Goal: Information Seeking & Learning: Learn about a topic

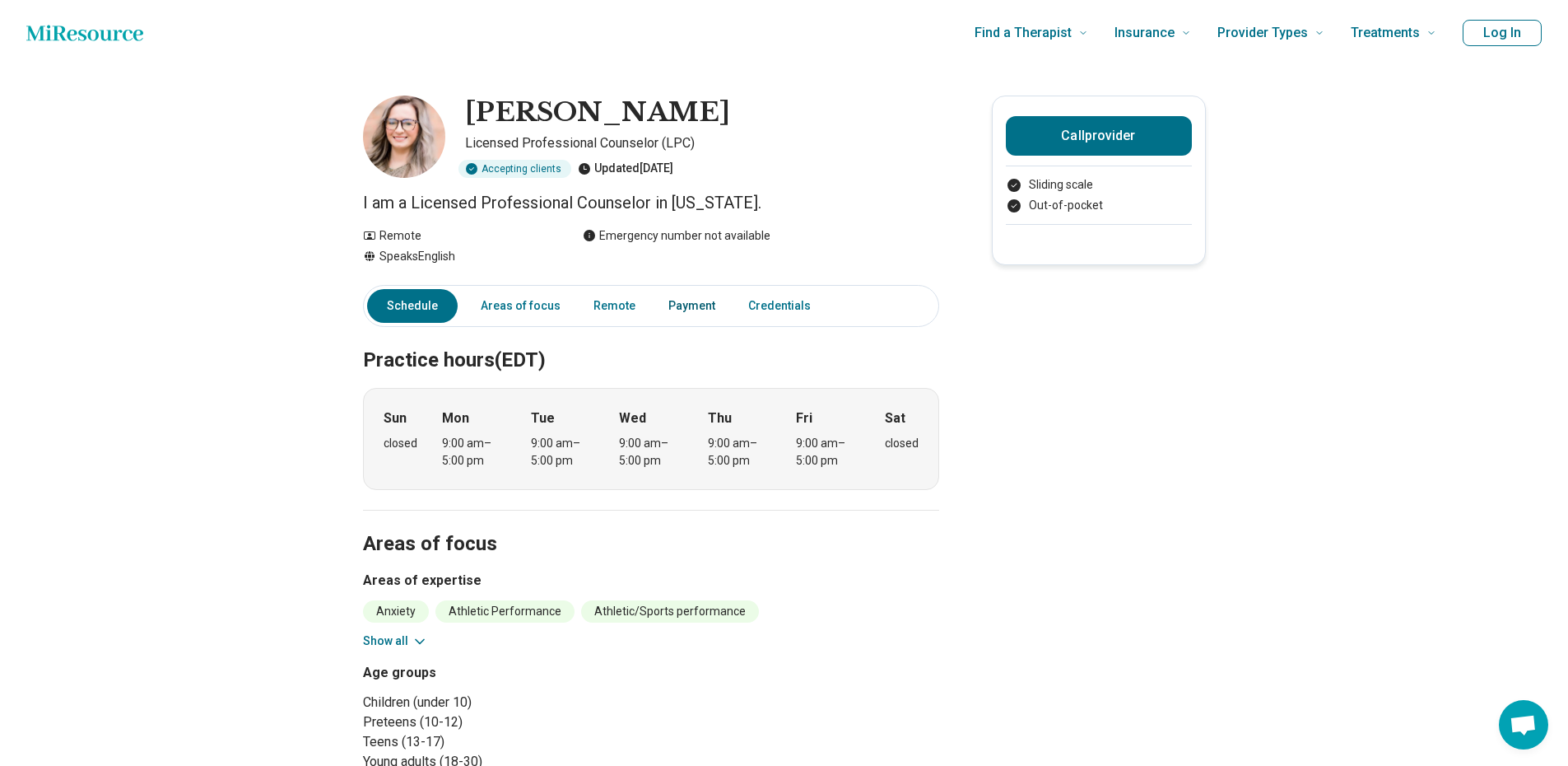
click at [676, 312] on link "Payment" at bounding box center [692, 306] width 67 height 34
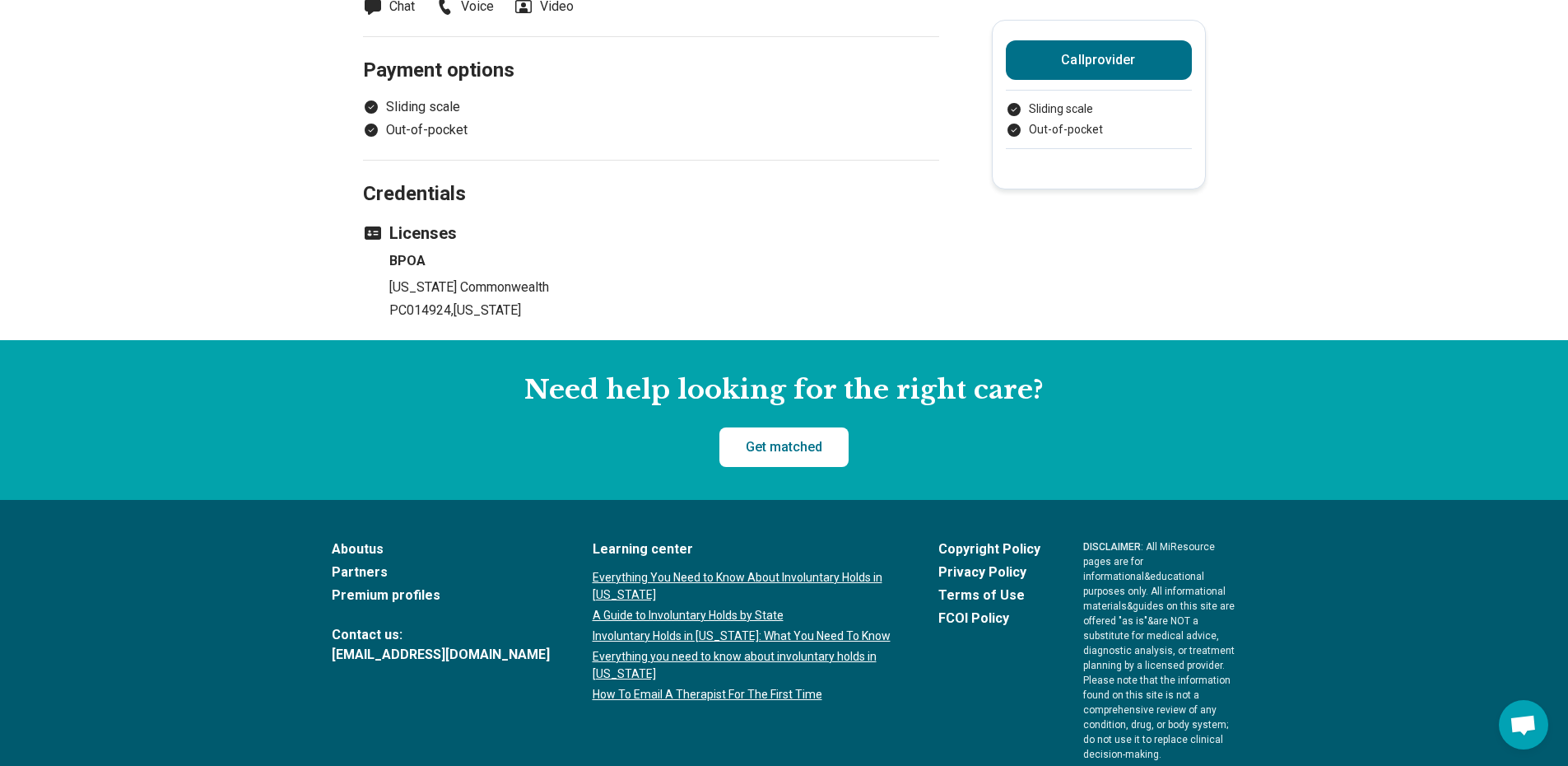
scroll to position [913, 0]
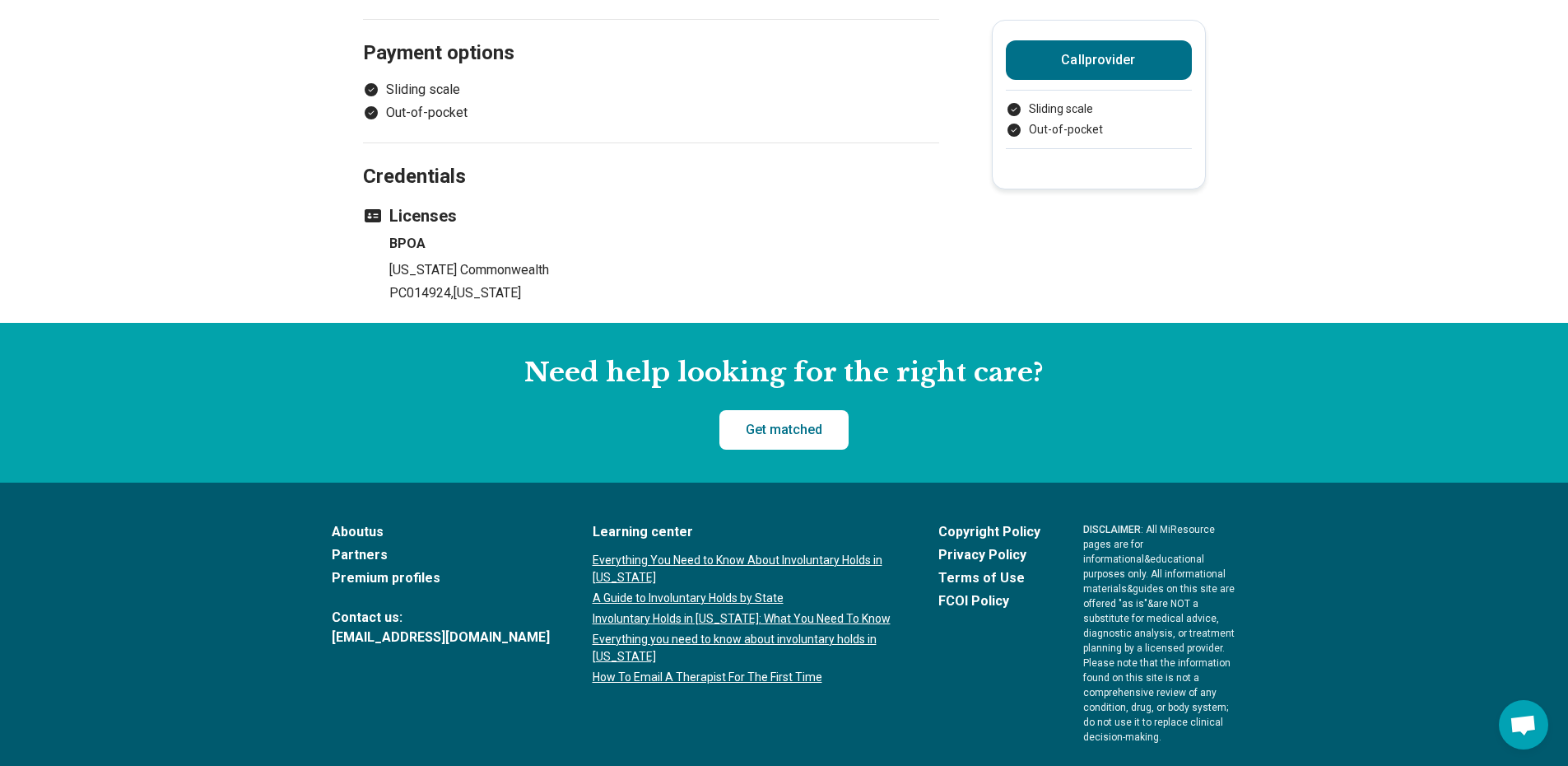
click at [400, 573] on link "Premium profiles" at bounding box center [441, 577] width 219 height 19
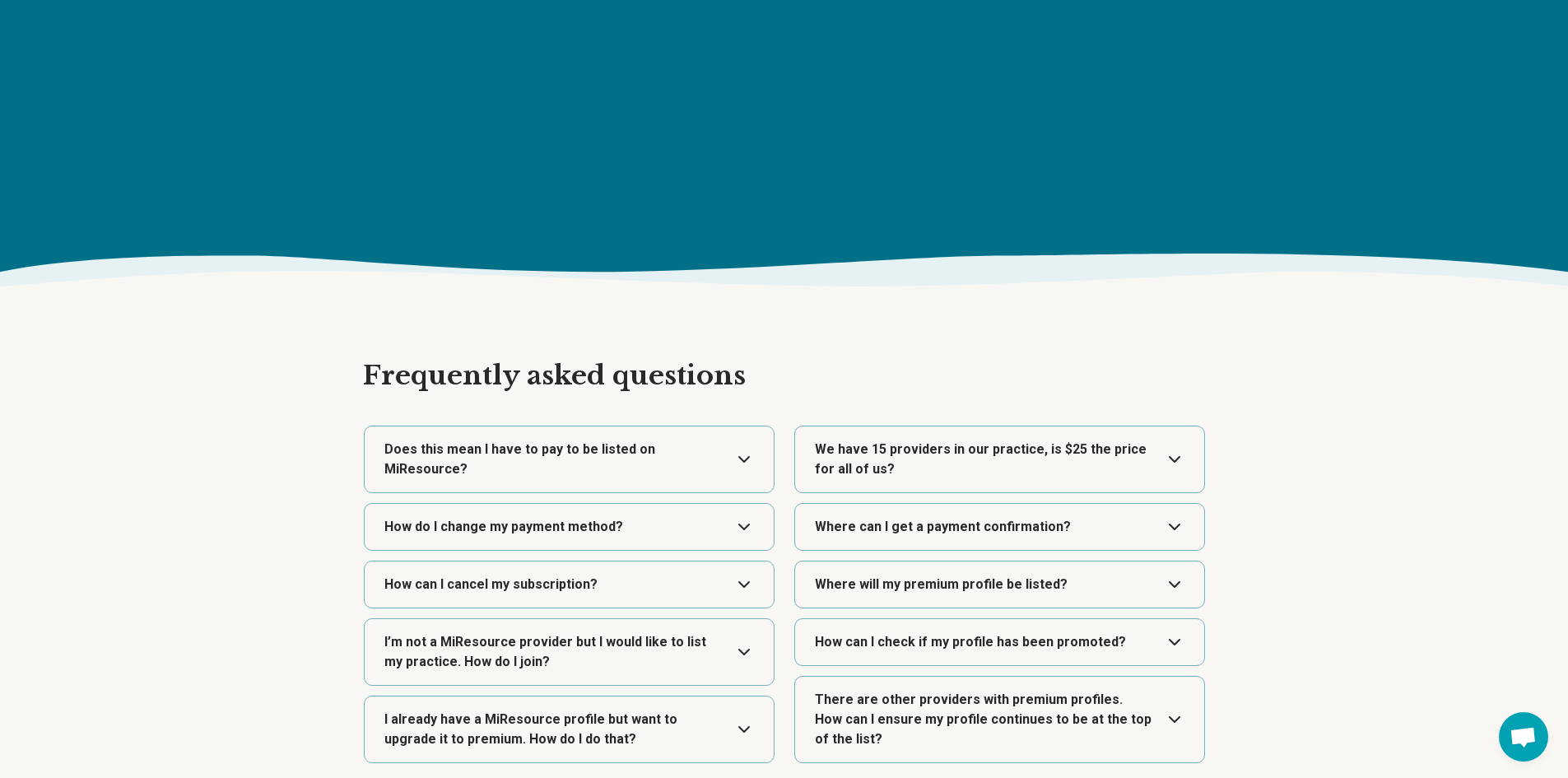
scroll to position [2553, 0]
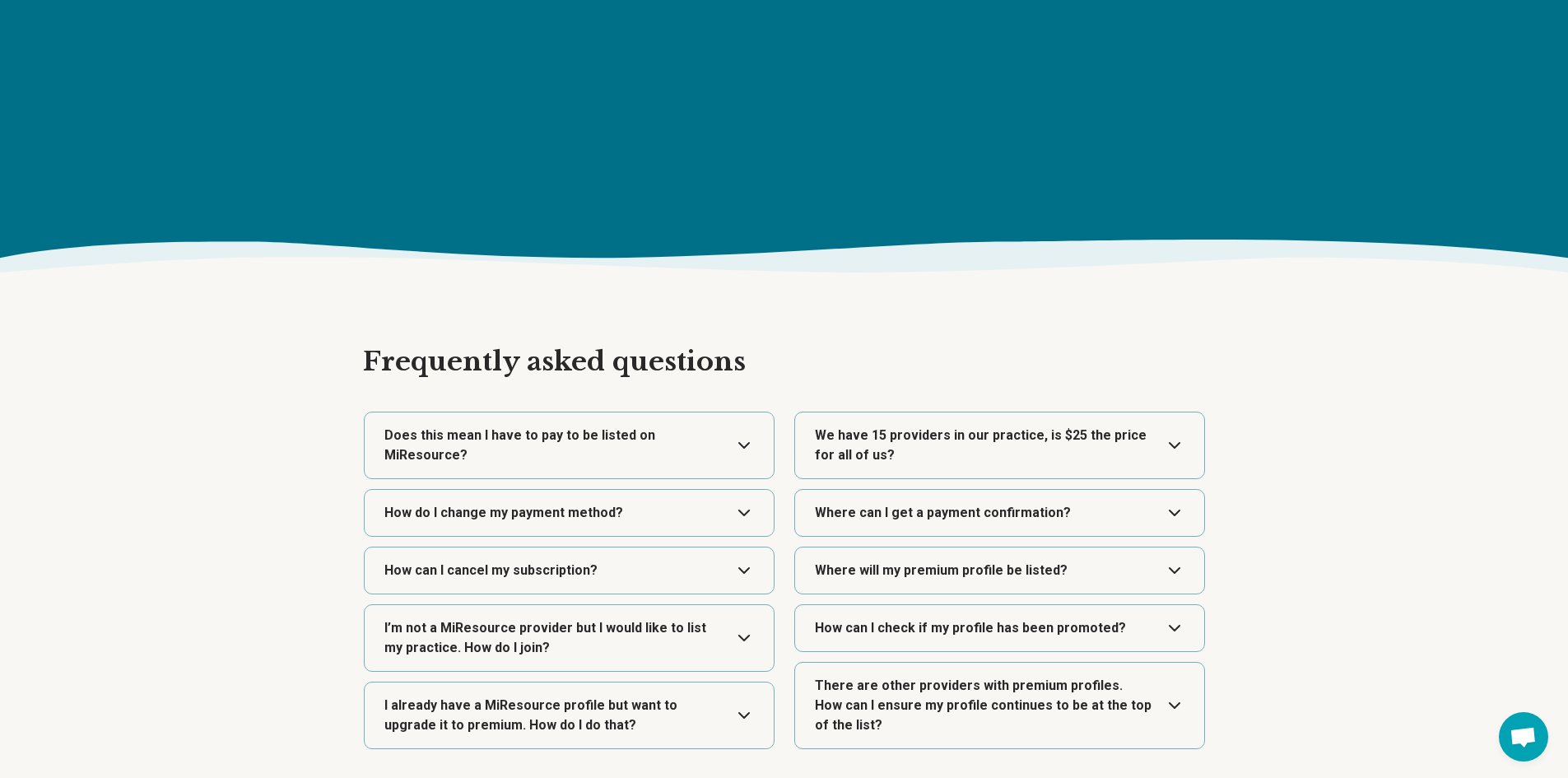
click at [661, 441] on button "Expand" at bounding box center [569, 445] width 396 height 66
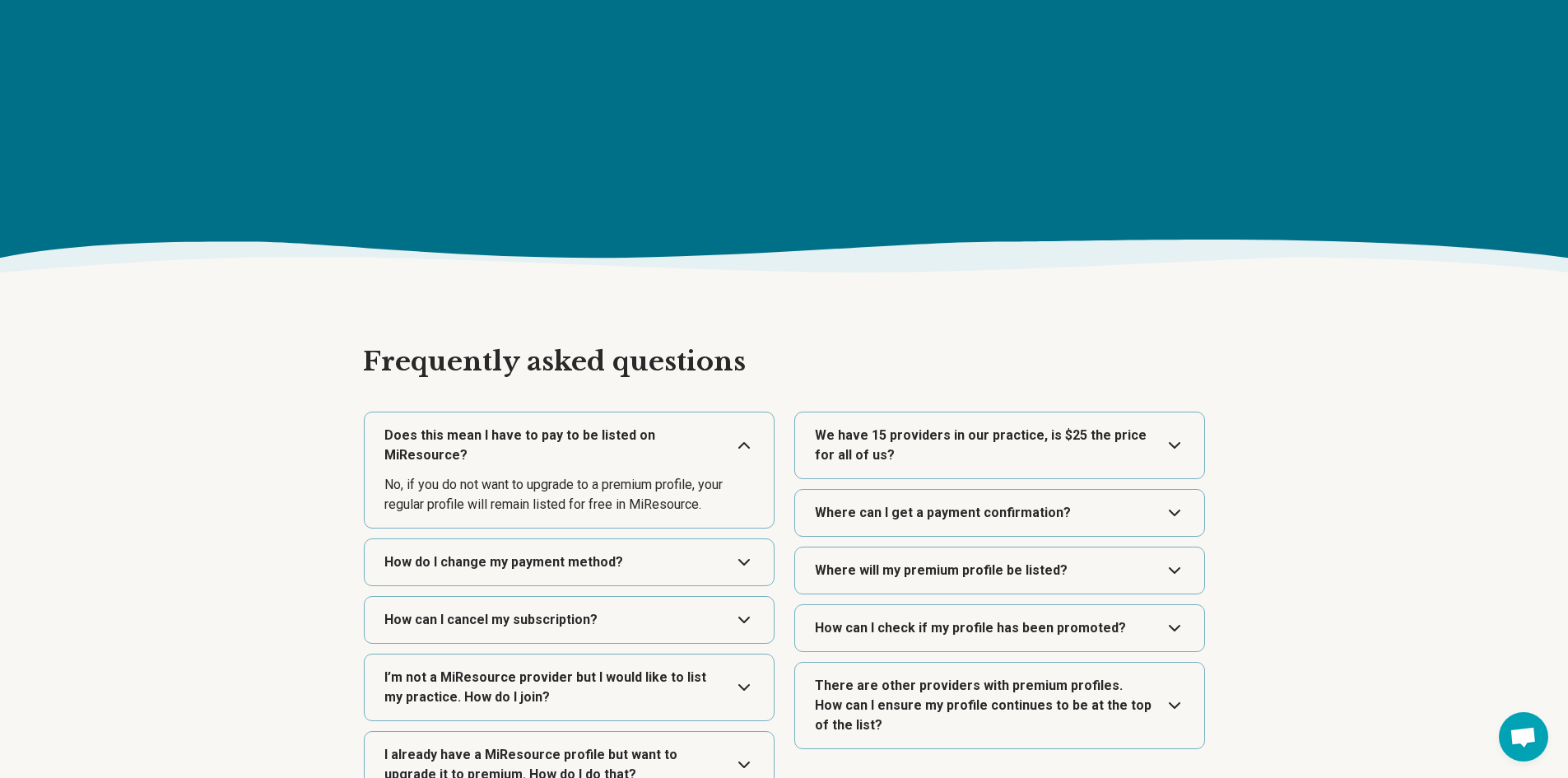
click at [664, 655] on button "Expand" at bounding box center [569, 688] width 396 height 66
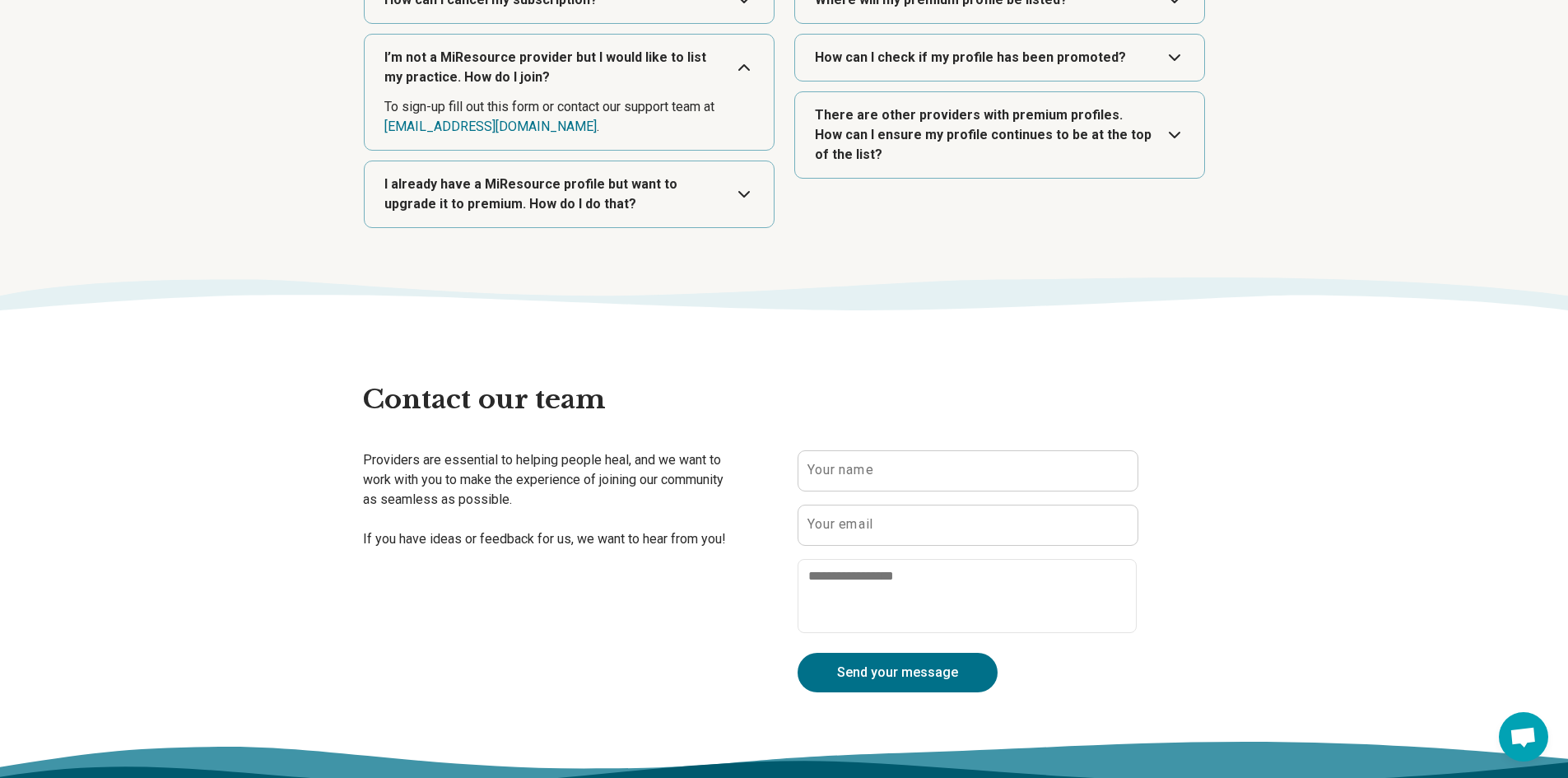
scroll to position [2965, 0]
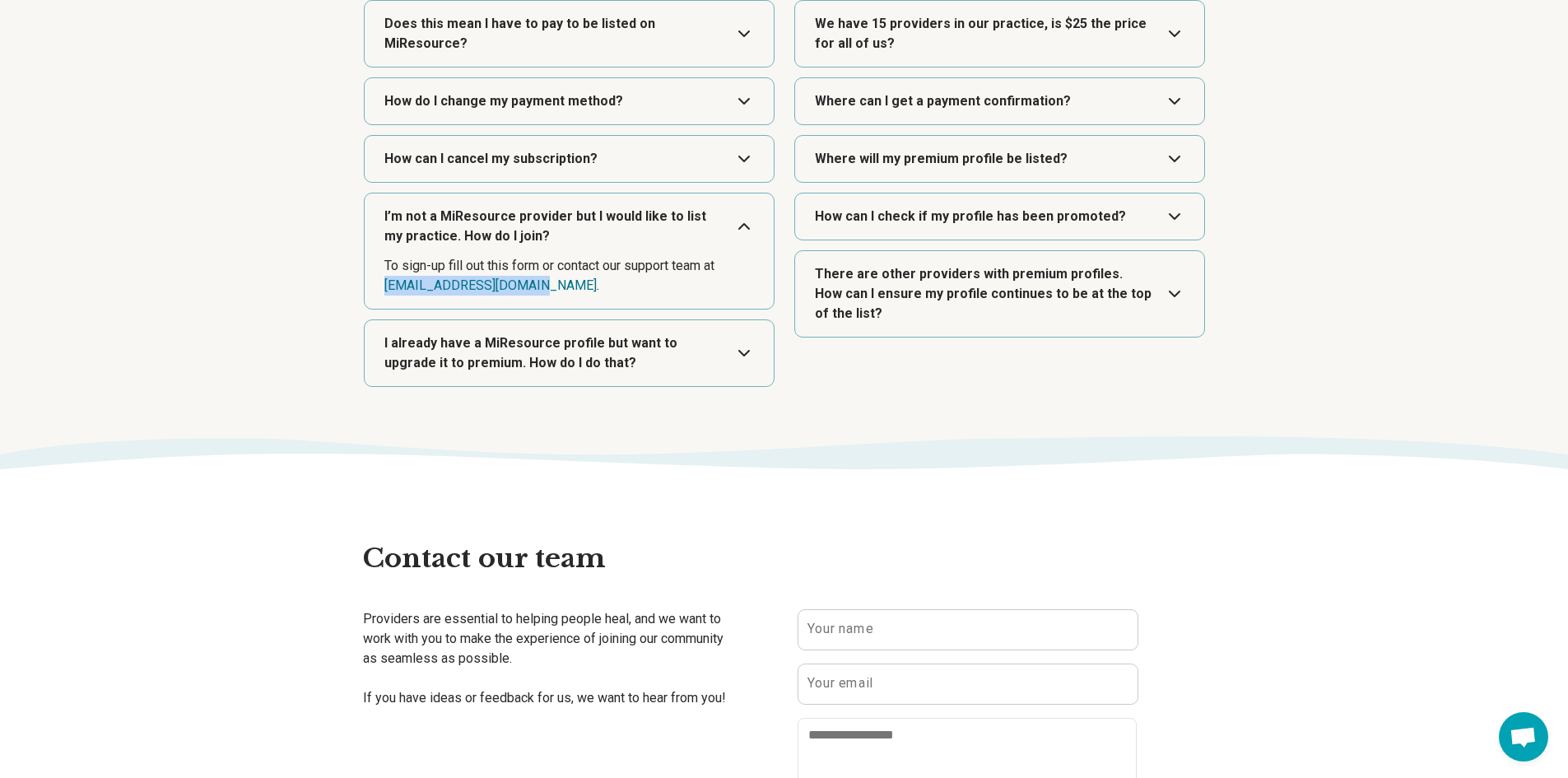
drag, startPoint x: 537, startPoint y: 266, endPoint x: 383, endPoint y: 269, distance: 154.0
click at [383, 269] on div "I’m not a MiResource provider but I would like to list my practice. How do I jo…" at bounding box center [569, 251] width 411 height 117
copy link "[EMAIL_ADDRESS][DOMAIN_NAME]"
